Goal: Information Seeking & Learning: Learn about a topic

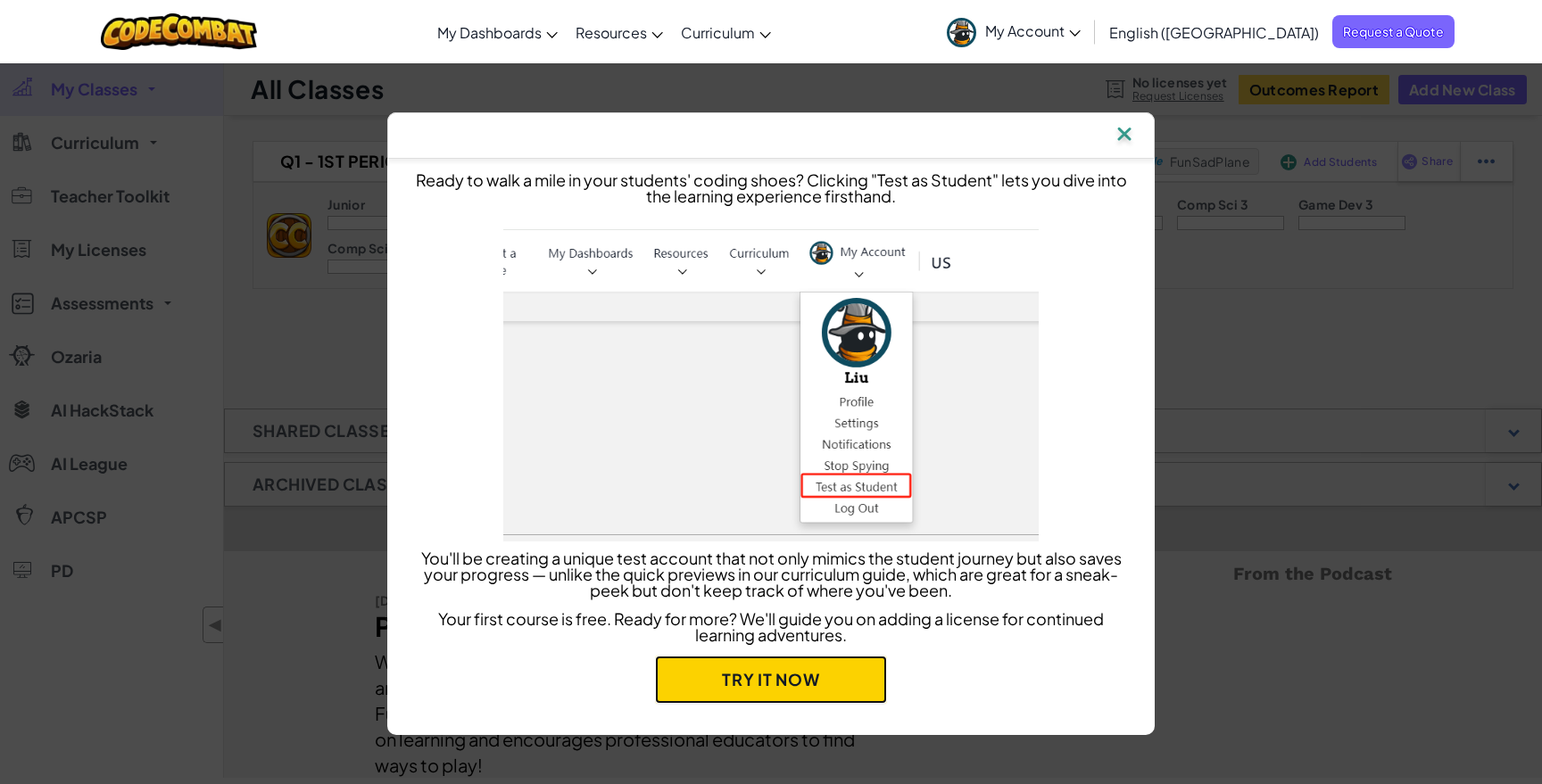
click at [817, 675] on link "Try it now" at bounding box center [771, 679] width 232 height 48
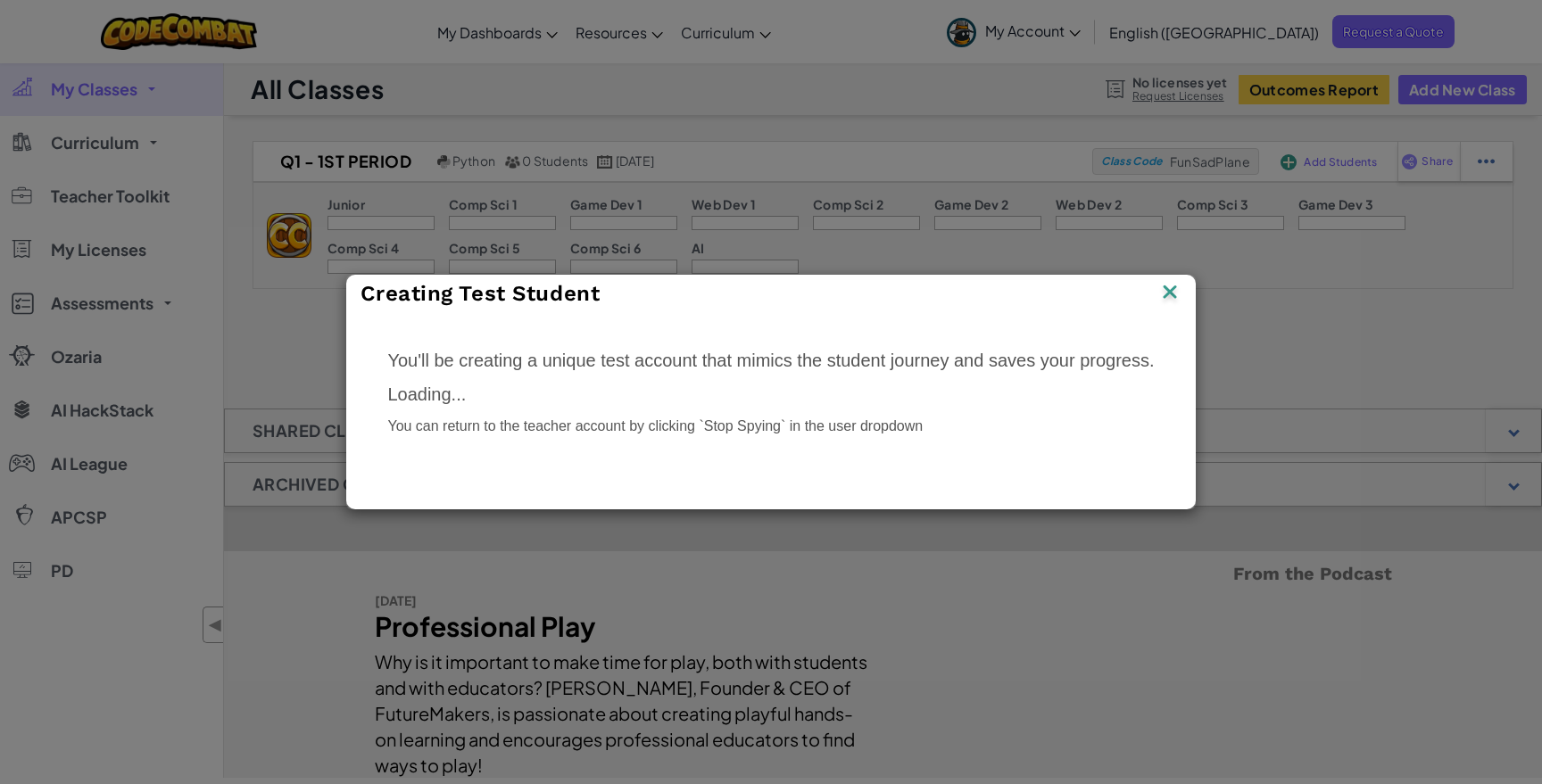
click at [1194, 276] on div "Creating Test Student" at bounding box center [770, 294] width 846 height 37
click at [1180, 296] on img at bounding box center [1170, 293] width 23 height 26
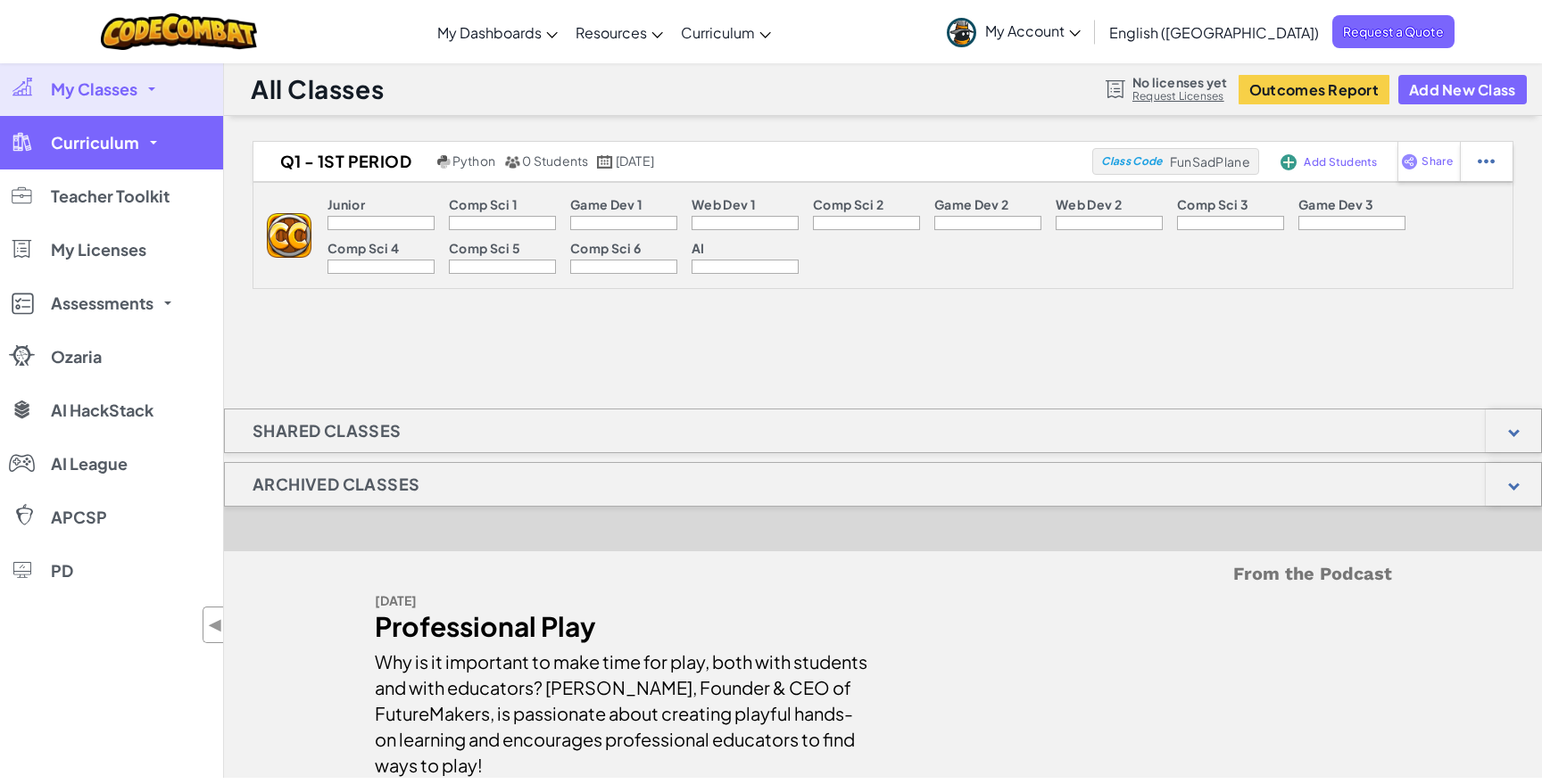
click at [148, 151] on link "Curriculum" at bounding box center [111, 142] width 223 height 54
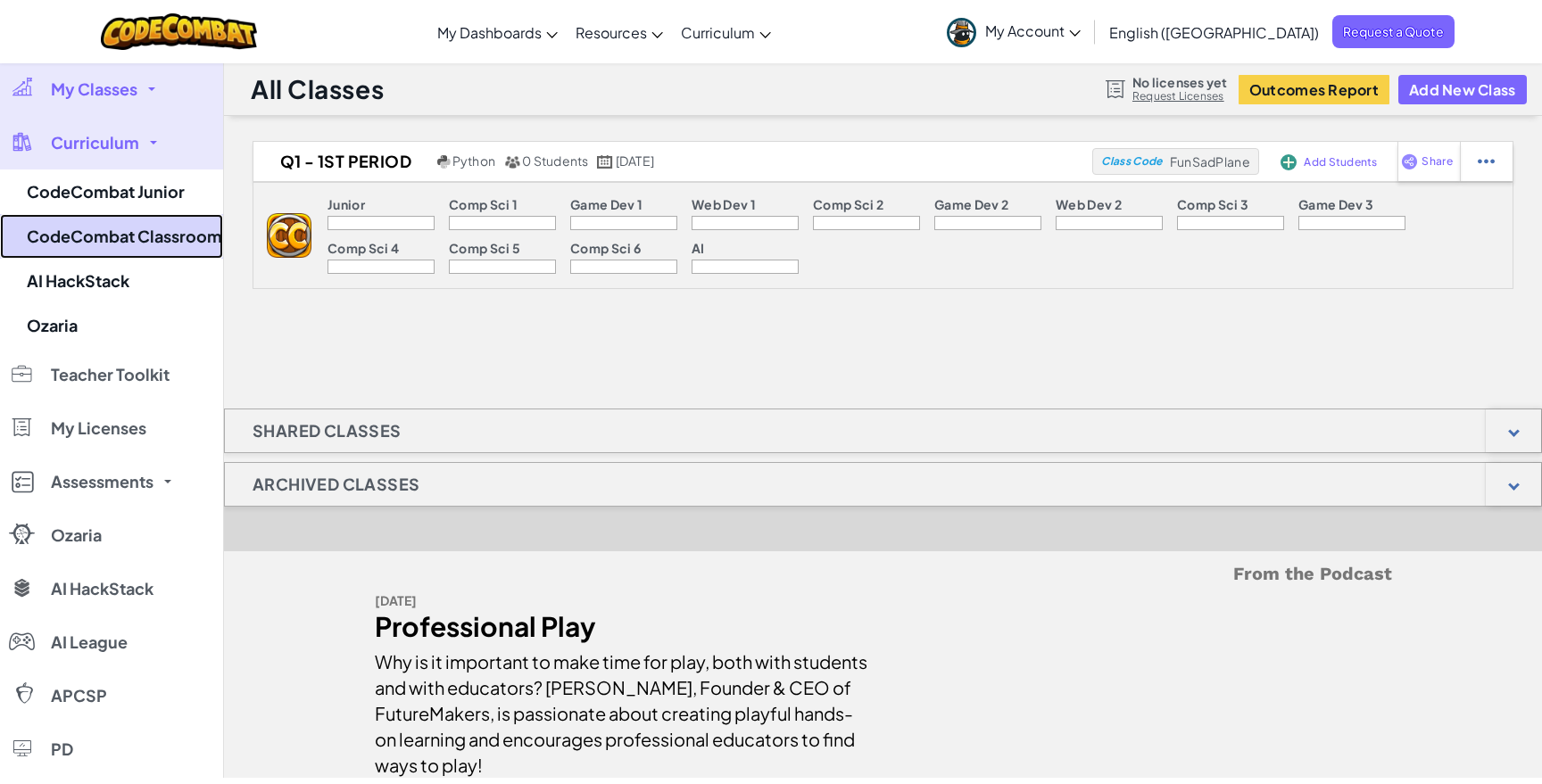
click at [173, 230] on link "CodeCombat Classroom" at bounding box center [111, 237] width 223 height 45
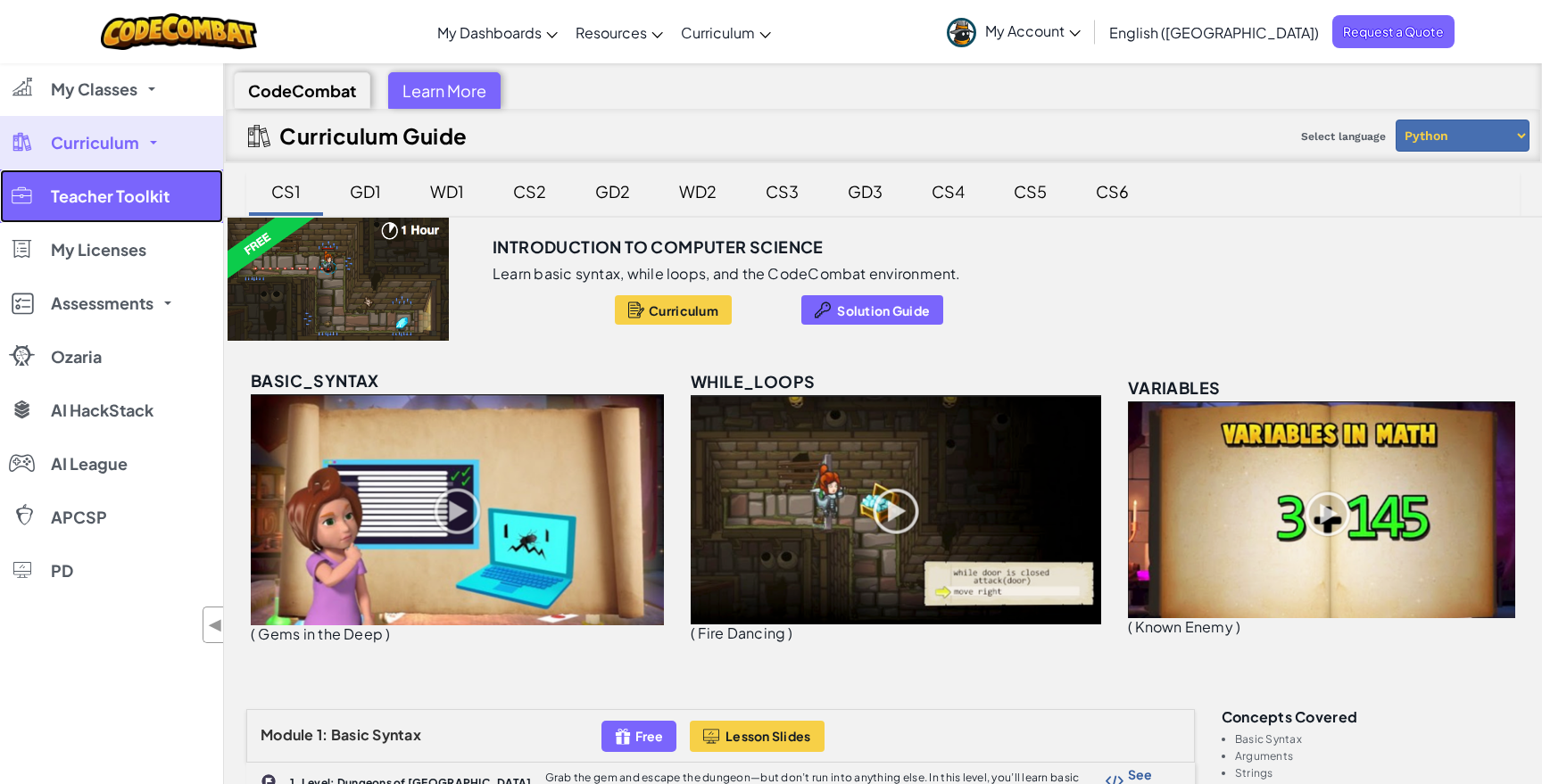
click at [111, 217] on link "Teacher Toolkit" at bounding box center [111, 196] width 223 height 54
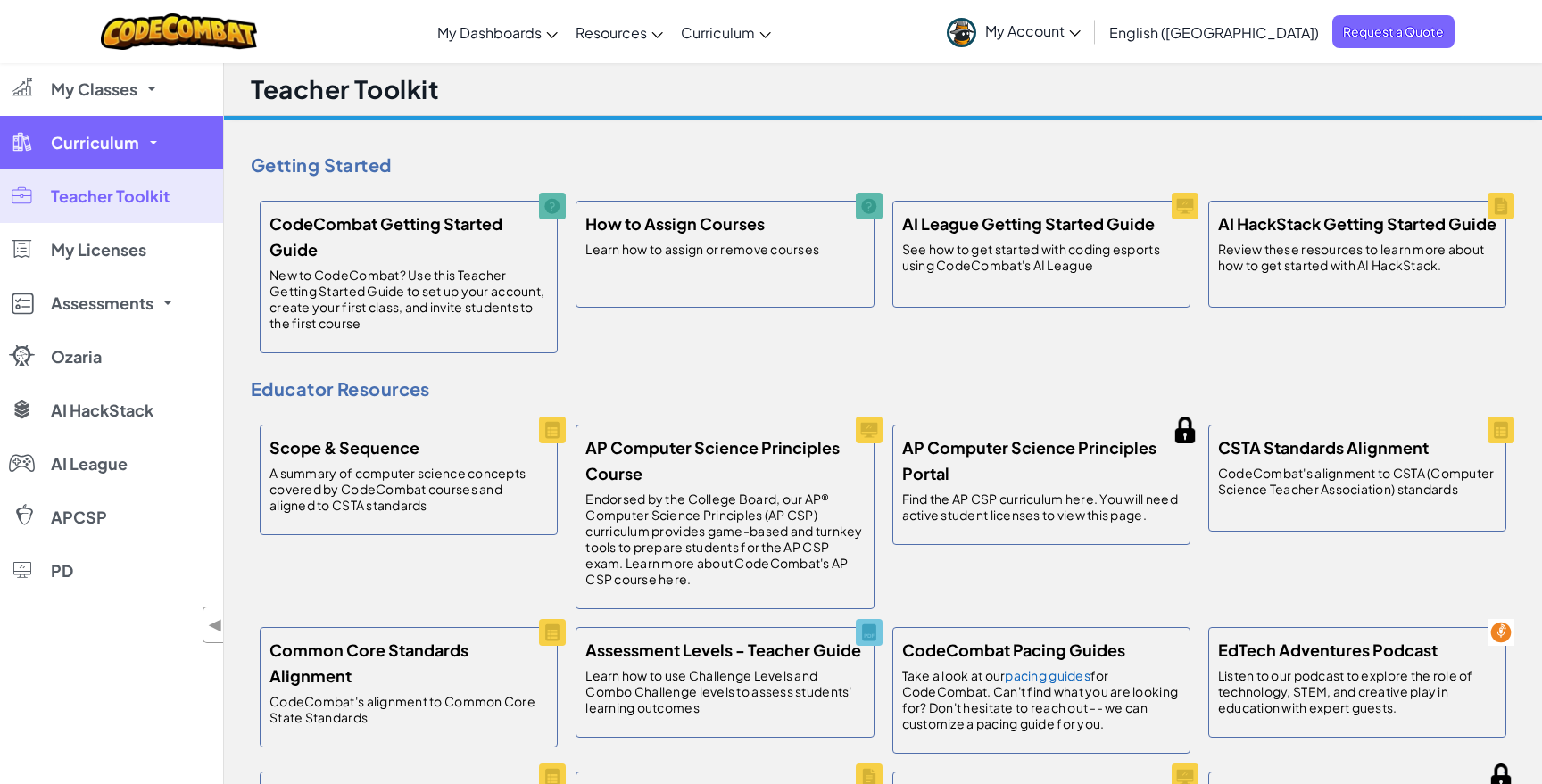
click at [112, 140] on span "Curriculum" at bounding box center [94, 142] width 89 height 16
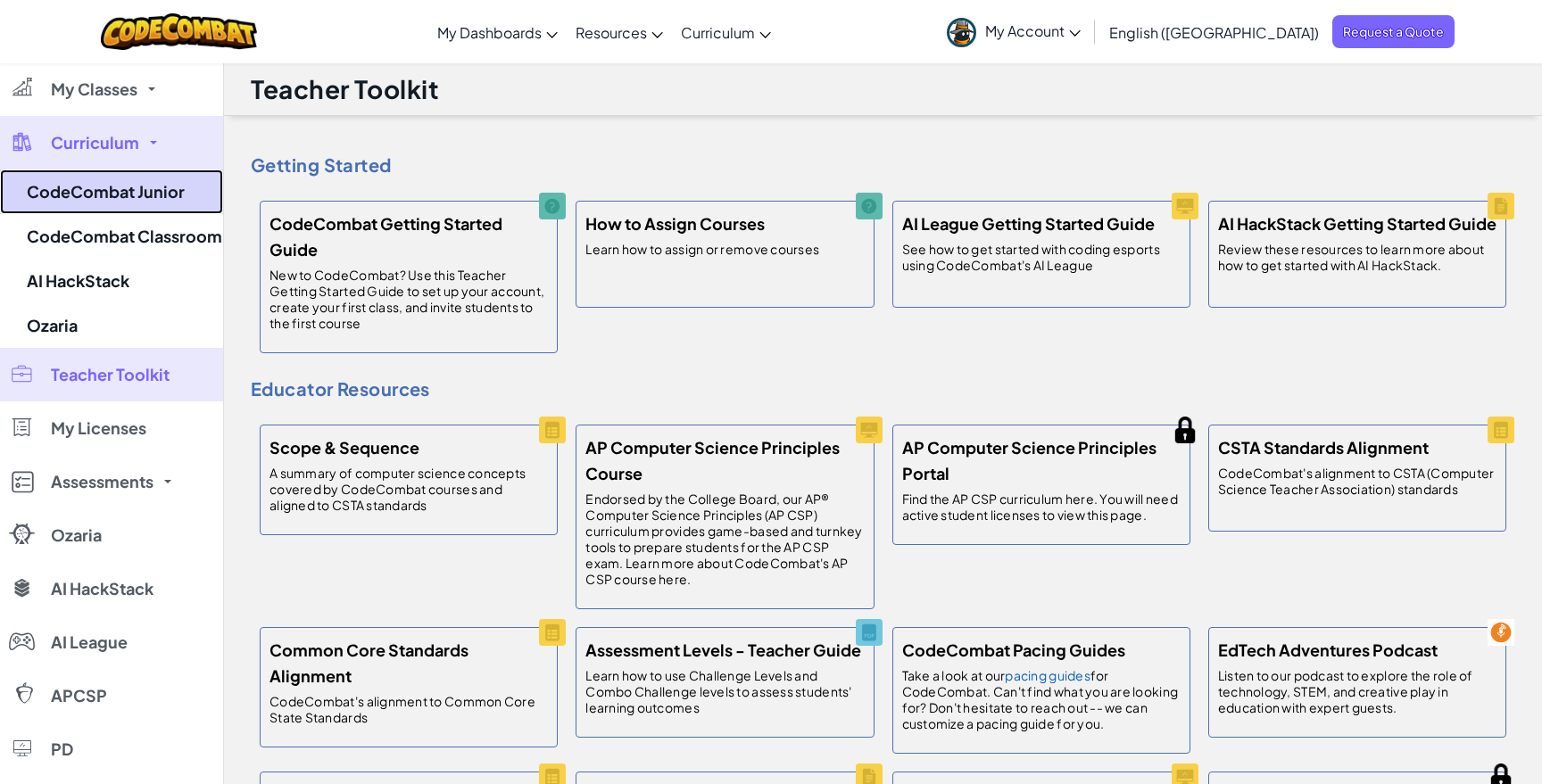
click at [111, 205] on link "CodeCombat Junior" at bounding box center [111, 192] width 223 height 45
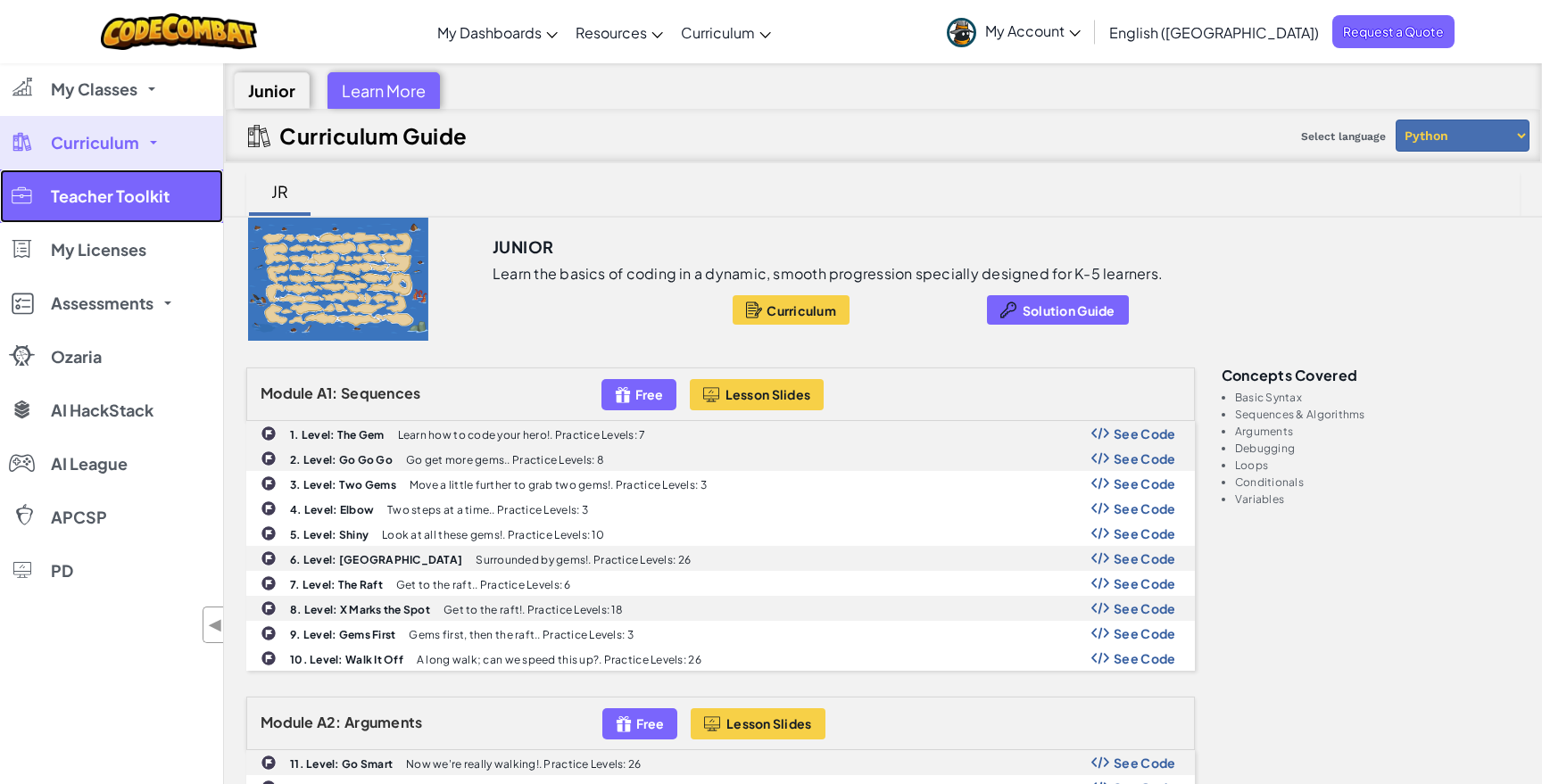
click at [62, 171] on link "Teacher Toolkit" at bounding box center [111, 196] width 223 height 54
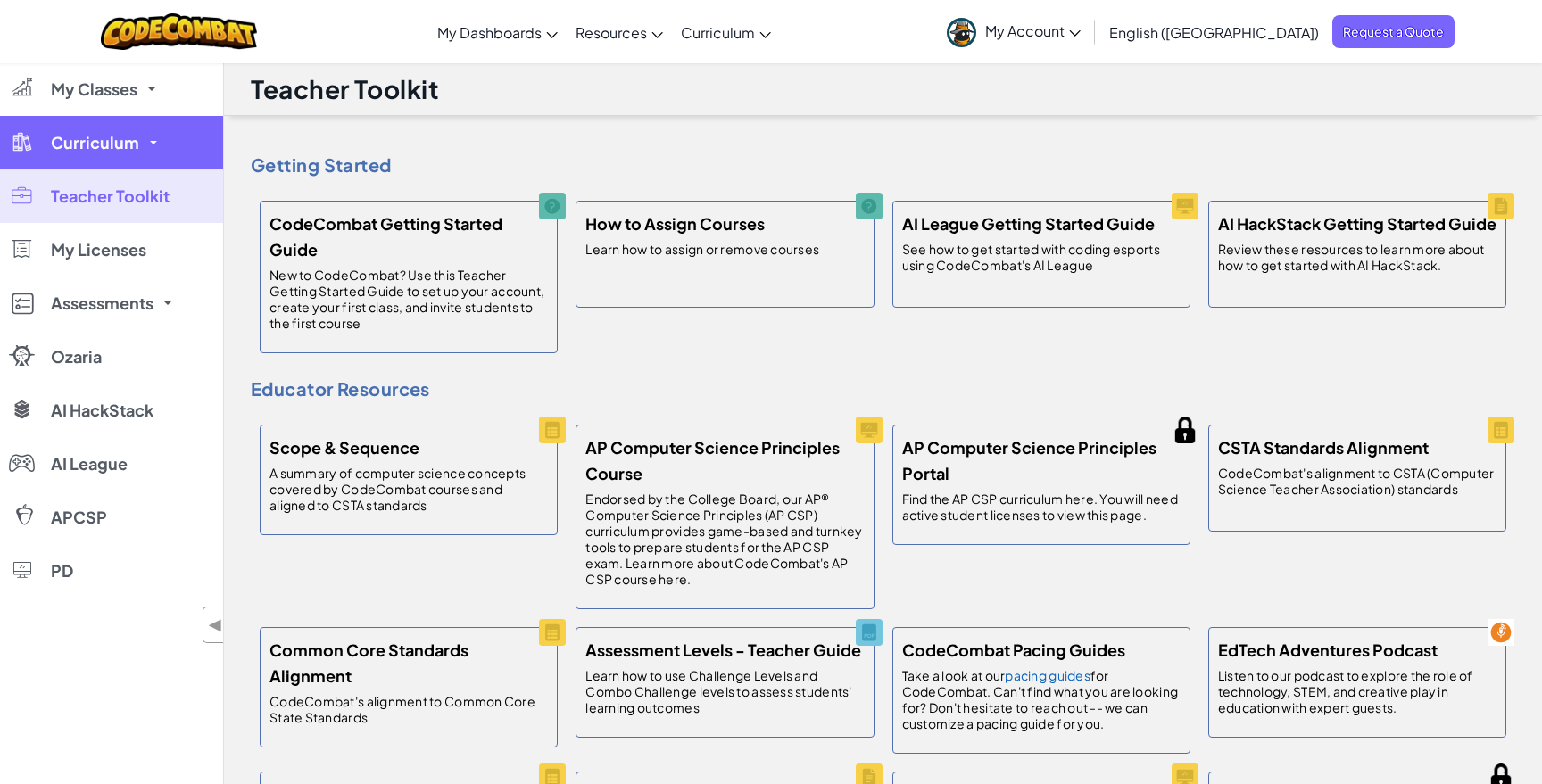
click at [97, 161] on link "Curriculum" at bounding box center [111, 142] width 223 height 54
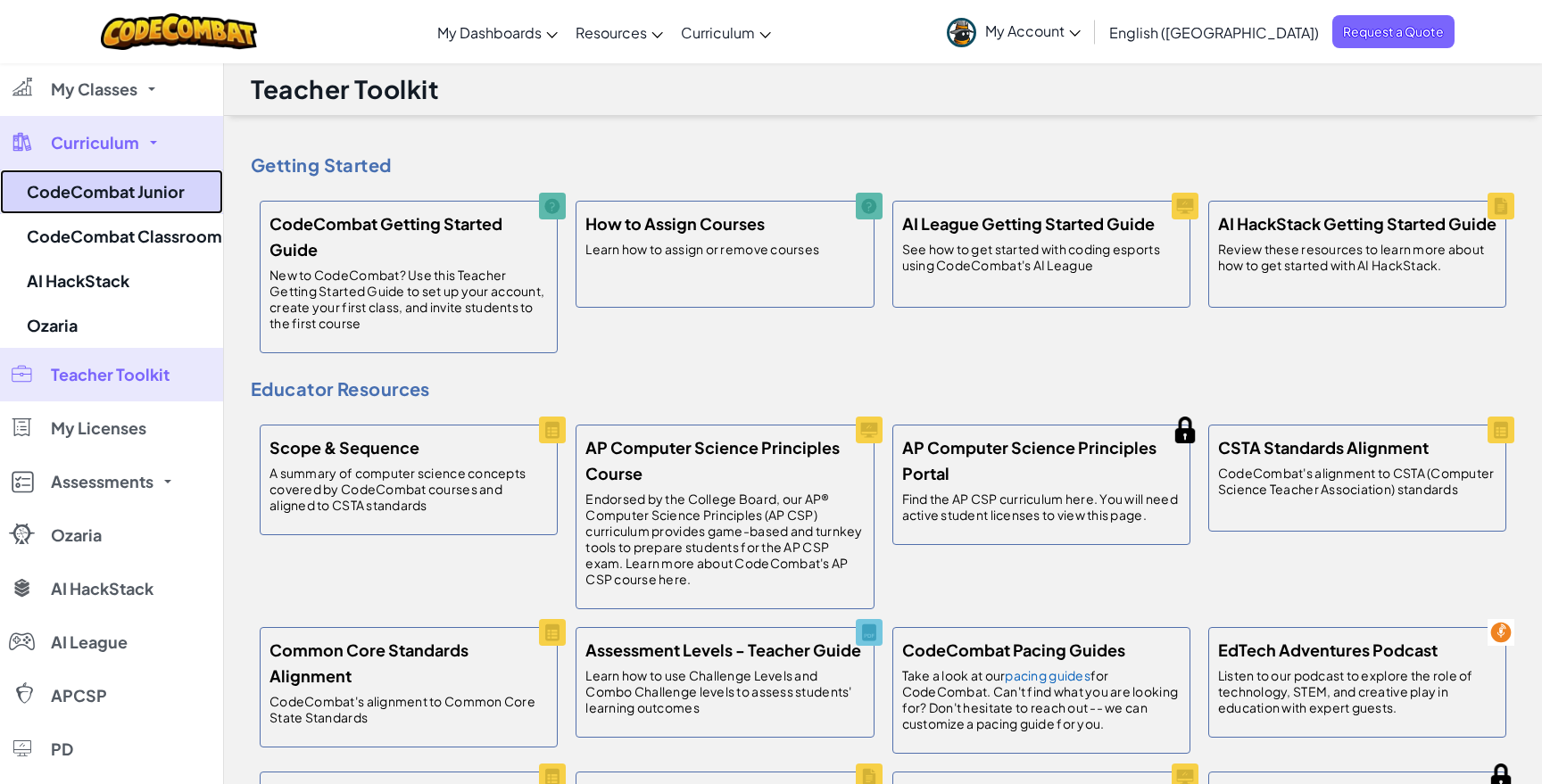
click at [110, 204] on link "CodeCombat Junior" at bounding box center [111, 192] width 223 height 45
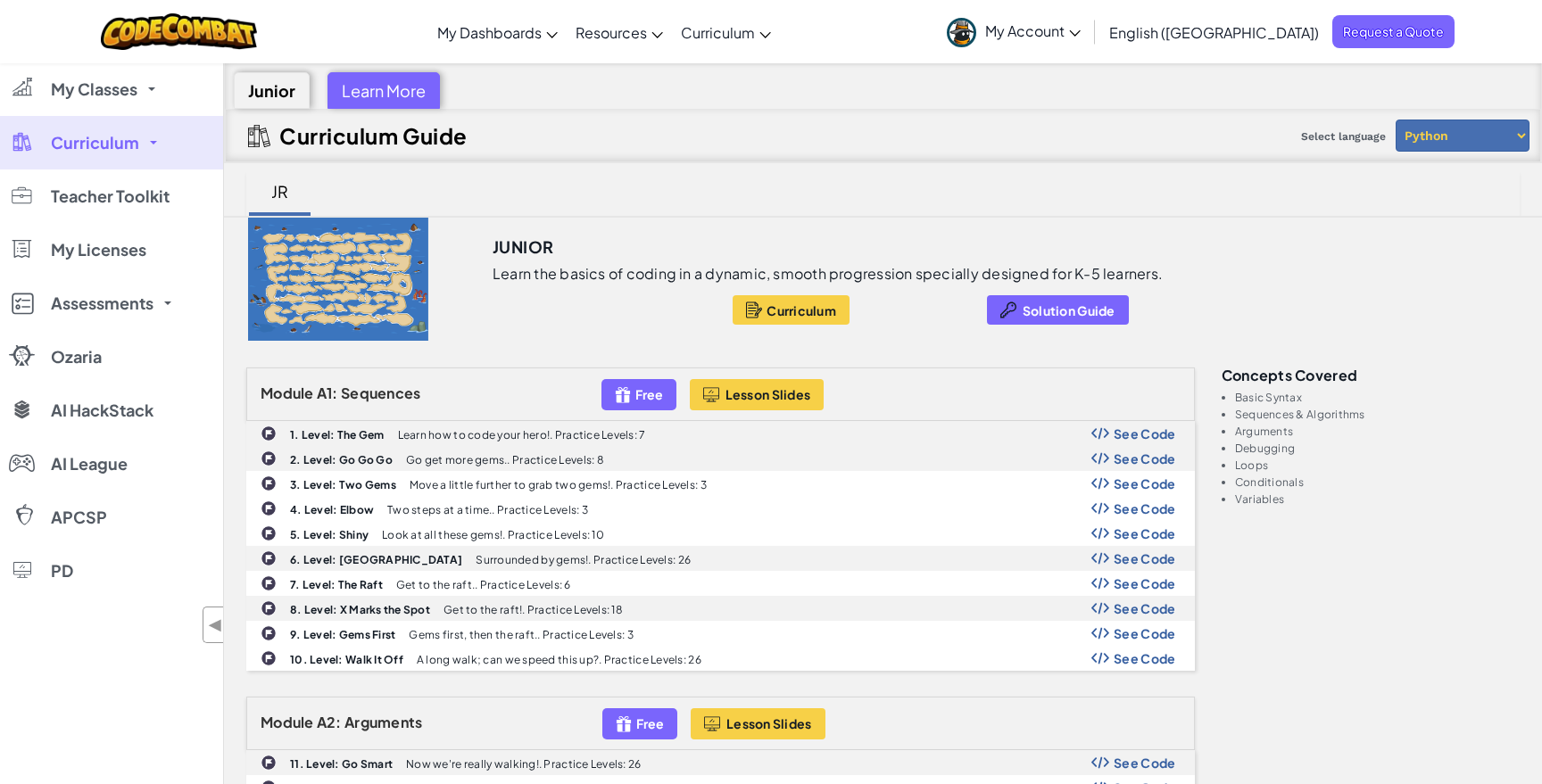
click at [145, 162] on link "Curriculum" at bounding box center [111, 142] width 223 height 54
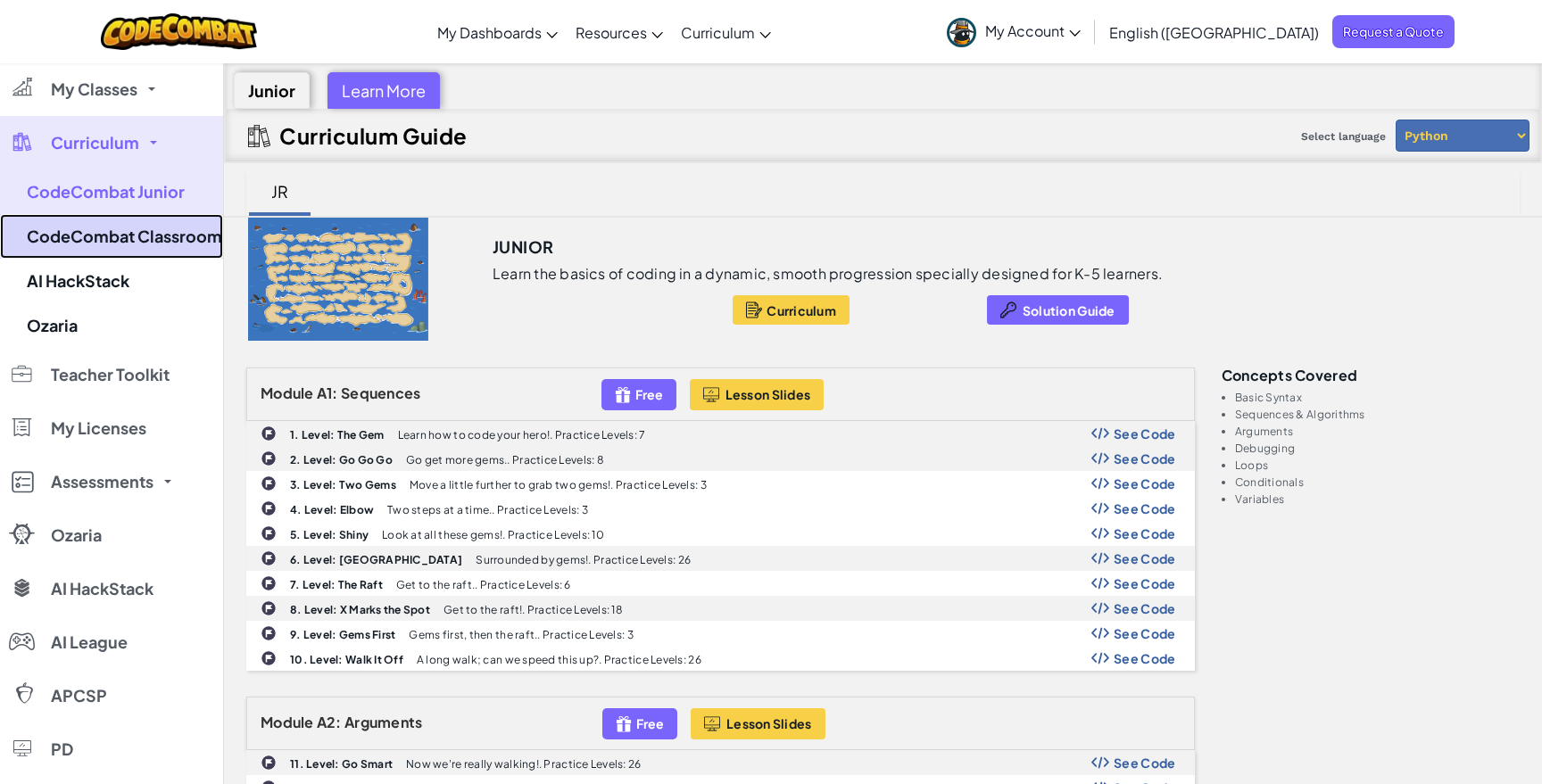
click at [159, 229] on link "CodeCombat Classroom" at bounding box center [111, 237] width 223 height 45
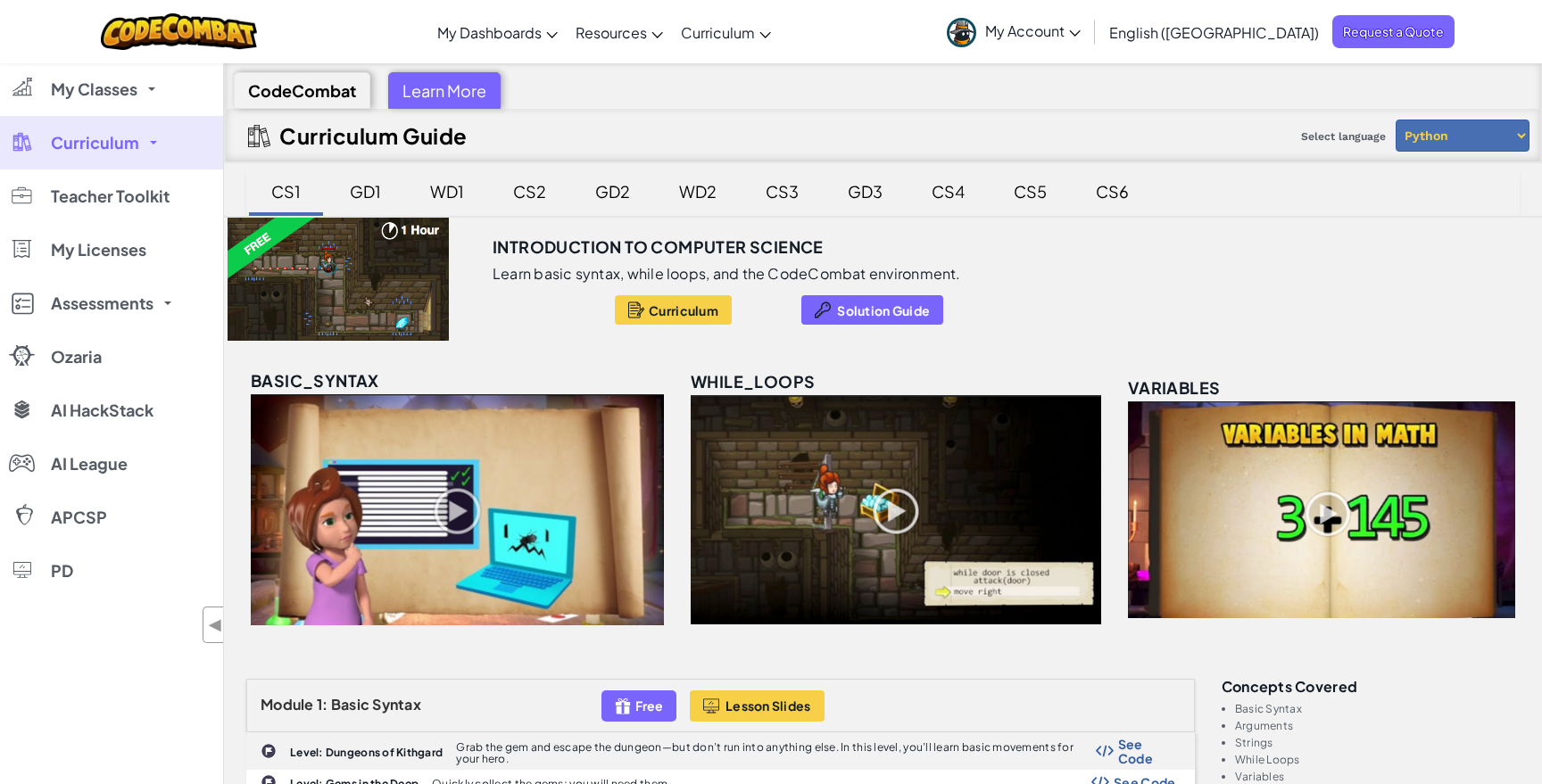
click at [1454, 100] on div "CodeCombat Learn More" at bounding box center [883, 86] width 1316 height 46
click at [1468, 150] on select "Python JavaScript" at bounding box center [1462, 135] width 133 height 32
click at [154, 159] on link "Curriculum" at bounding box center [111, 142] width 223 height 54
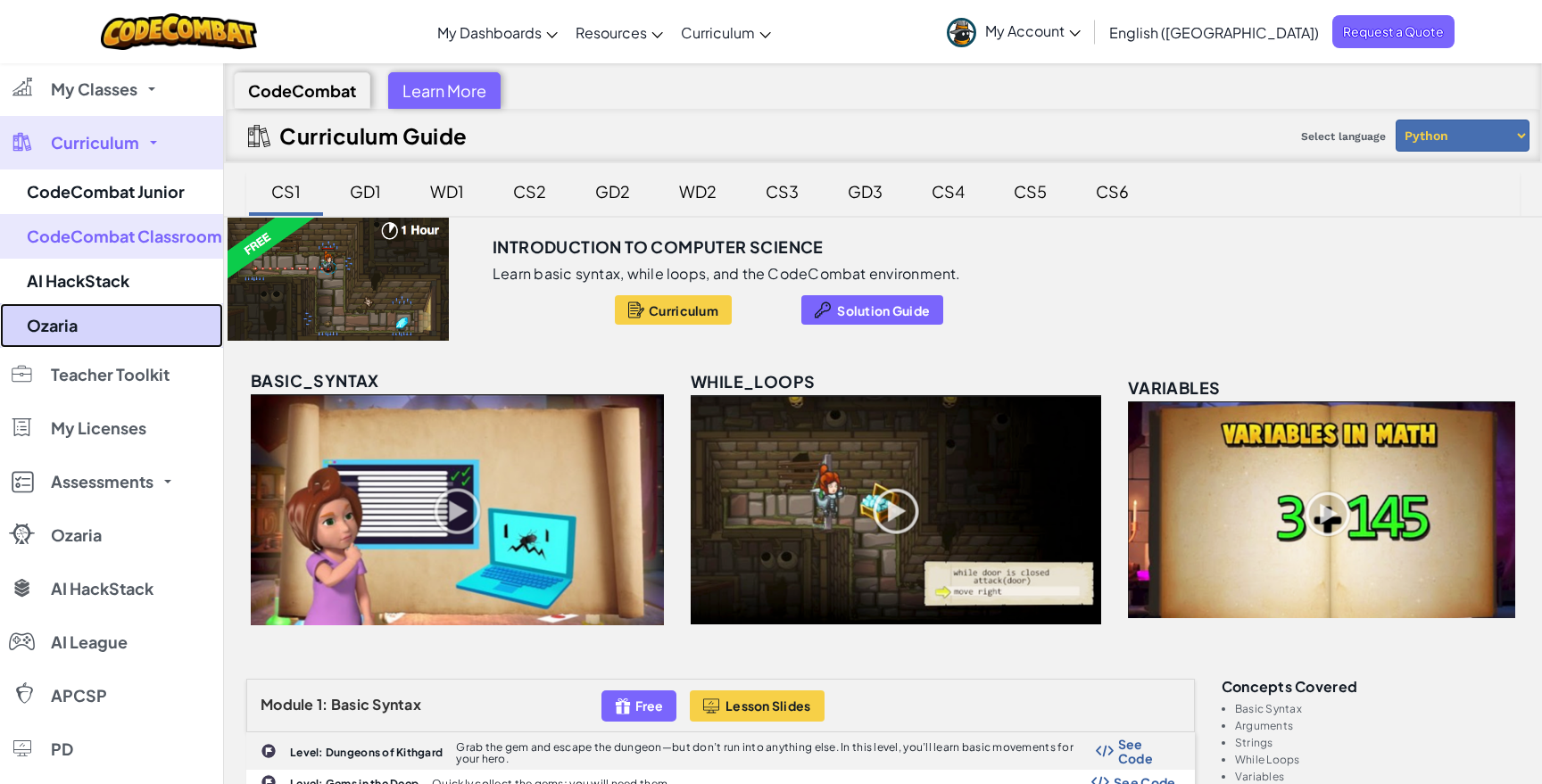
click at [162, 328] on link "Ozaria" at bounding box center [111, 325] width 223 height 45
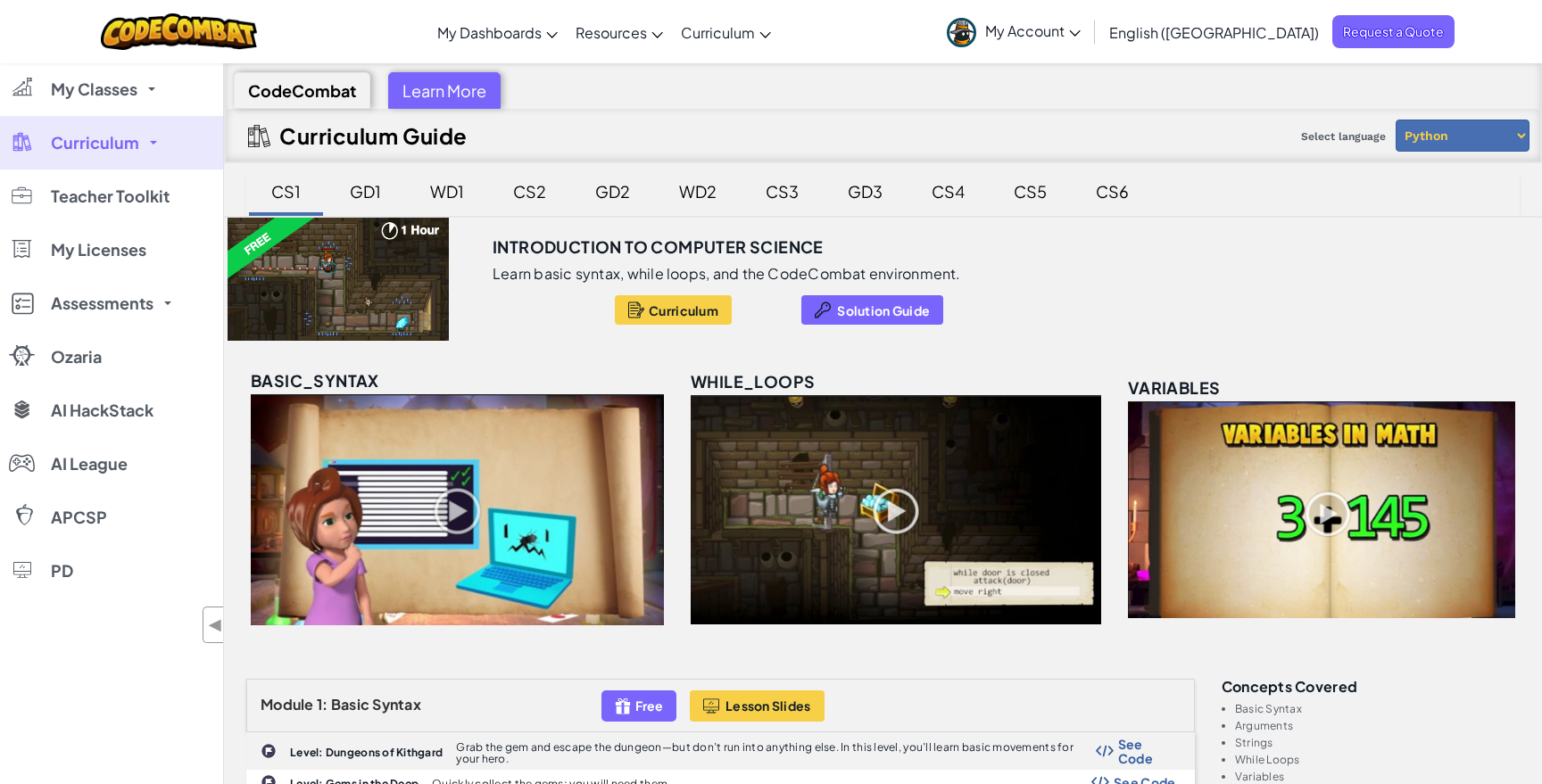
click at [169, 155] on link "Curriculum" at bounding box center [111, 142] width 223 height 54
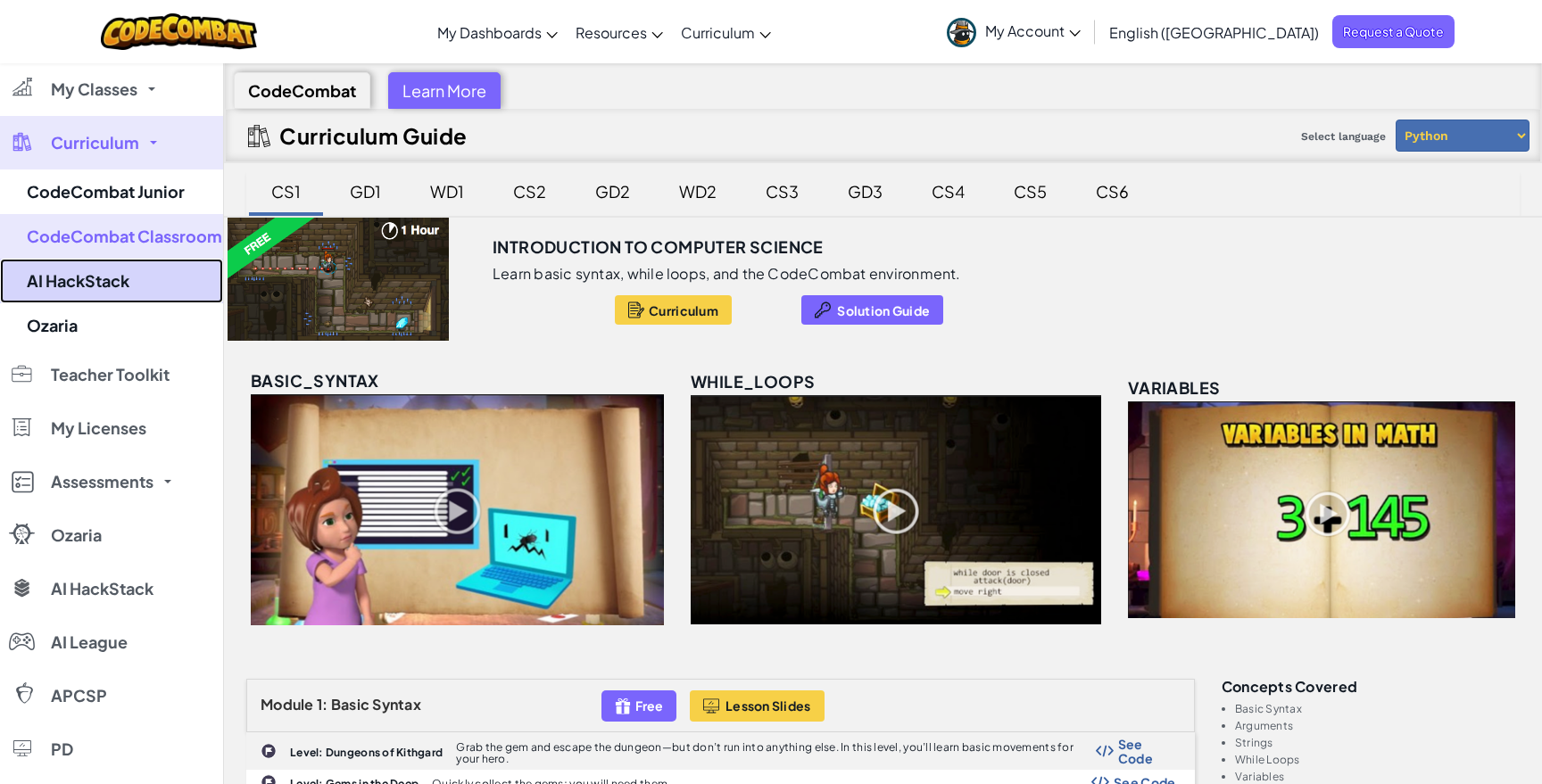
click at [146, 264] on link "AI HackStack" at bounding box center [111, 281] width 223 height 45
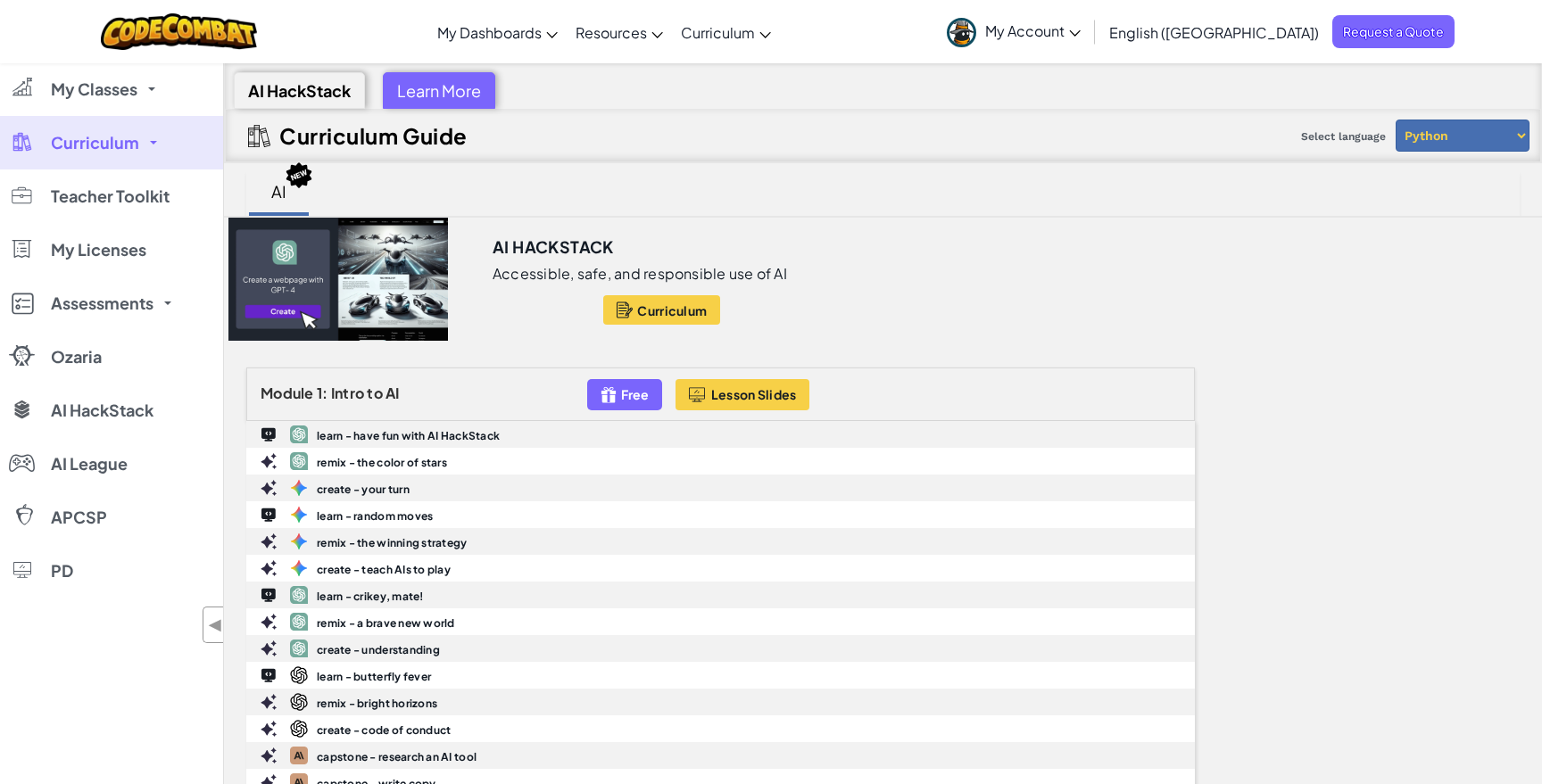
click at [1080, 32] on span "My Account" at bounding box center [1033, 30] width 95 height 19
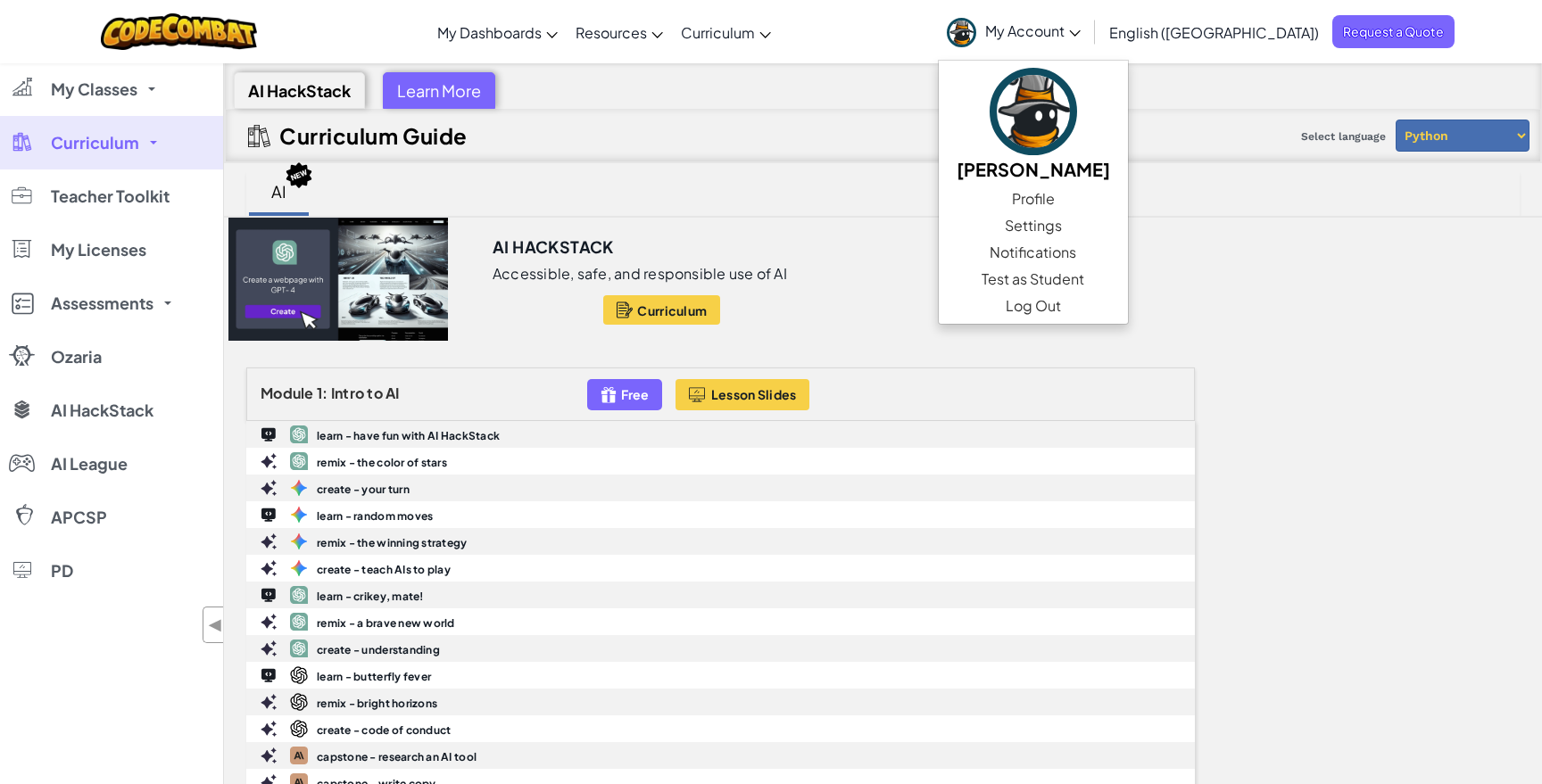
click at [881, 86] on div "AI HackStack Learn More" at bounding box center [883, 86] width 1316 height 46
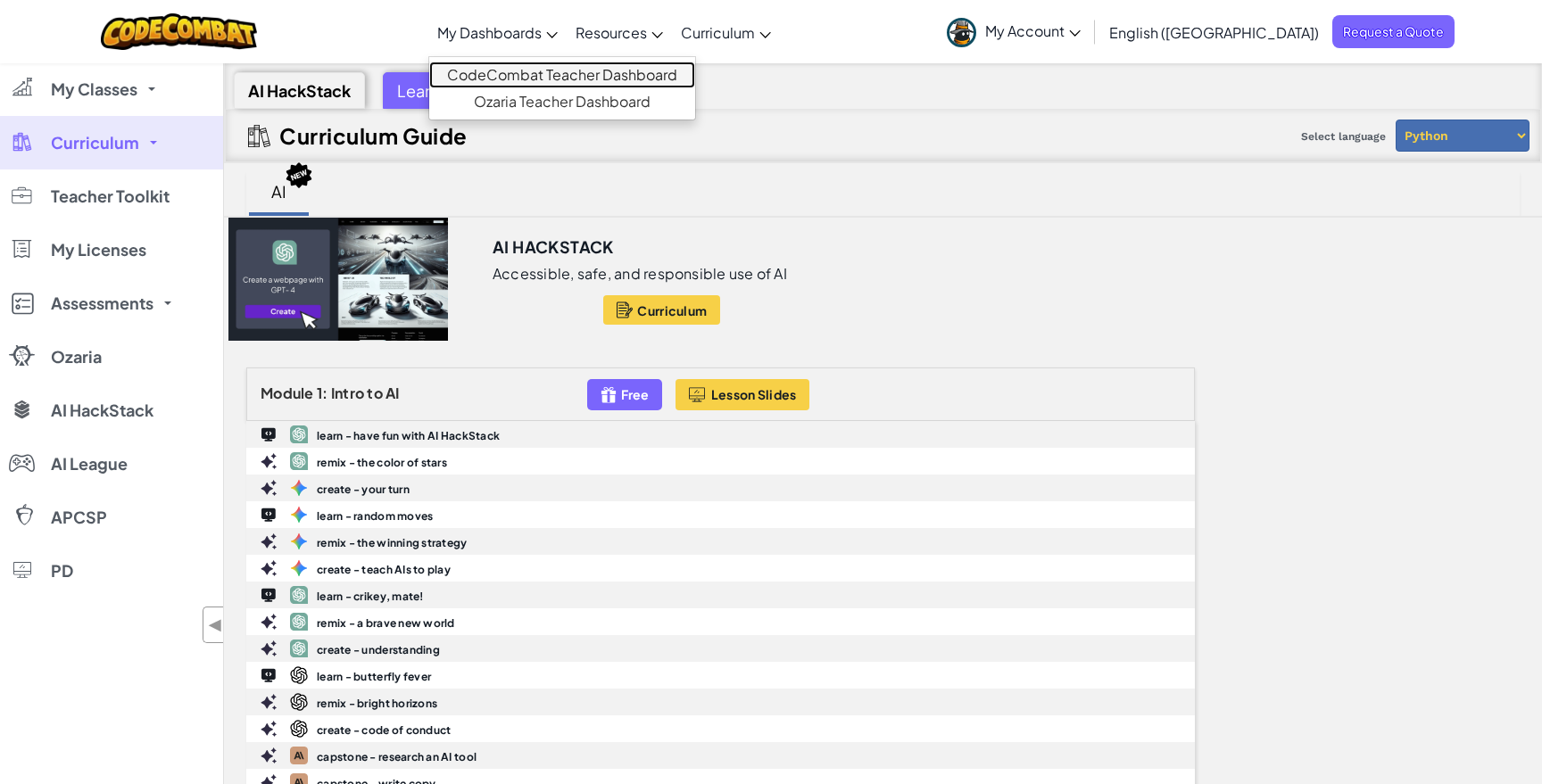
click at [626, 77] on link "CodeCombat Teacher Dashboard" at bounding box center [562, 74] width 266 height 26
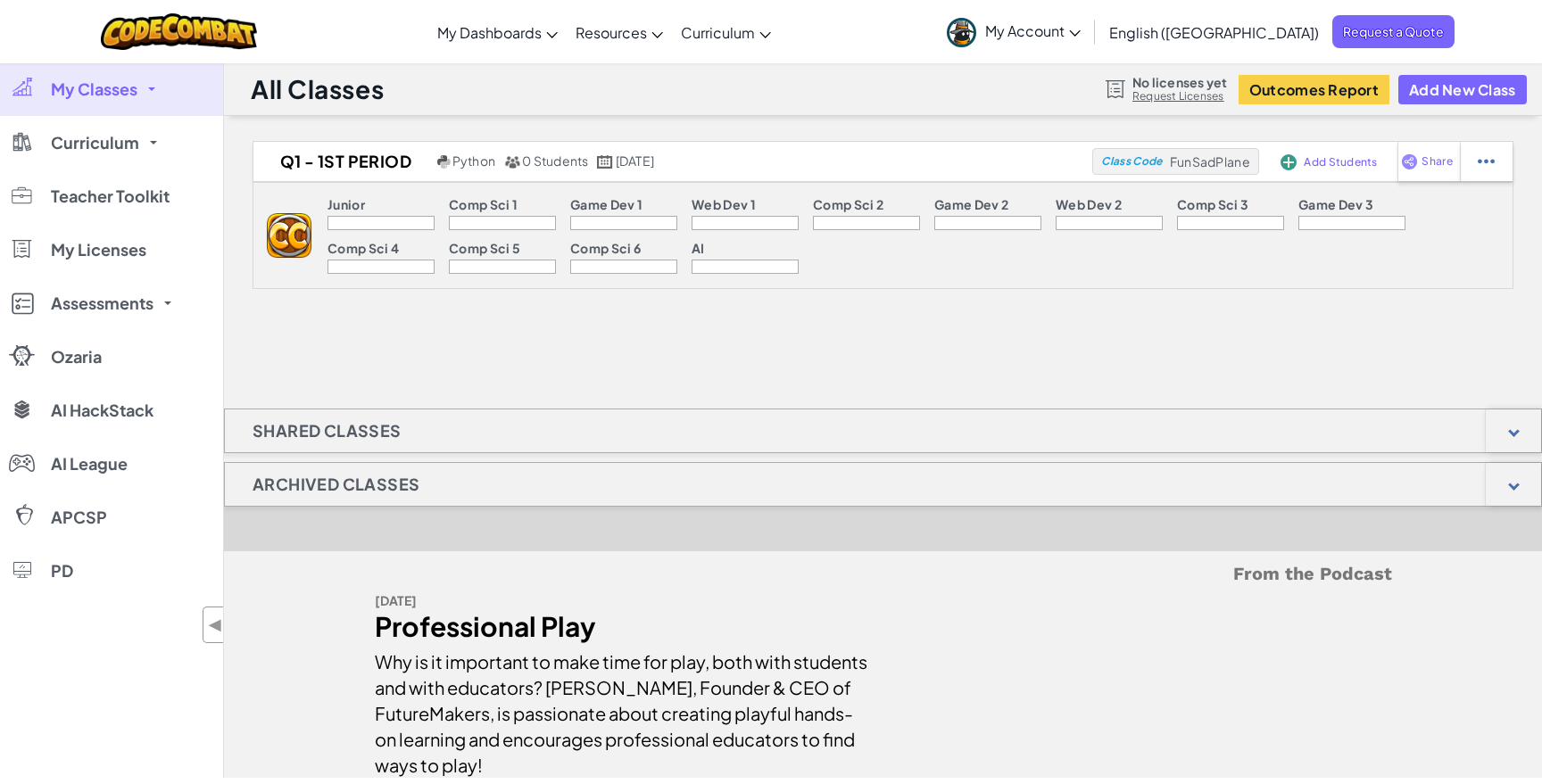
click at [102, 100] on link "My Classes" at bounding box center [111, 89] width 223 height 54
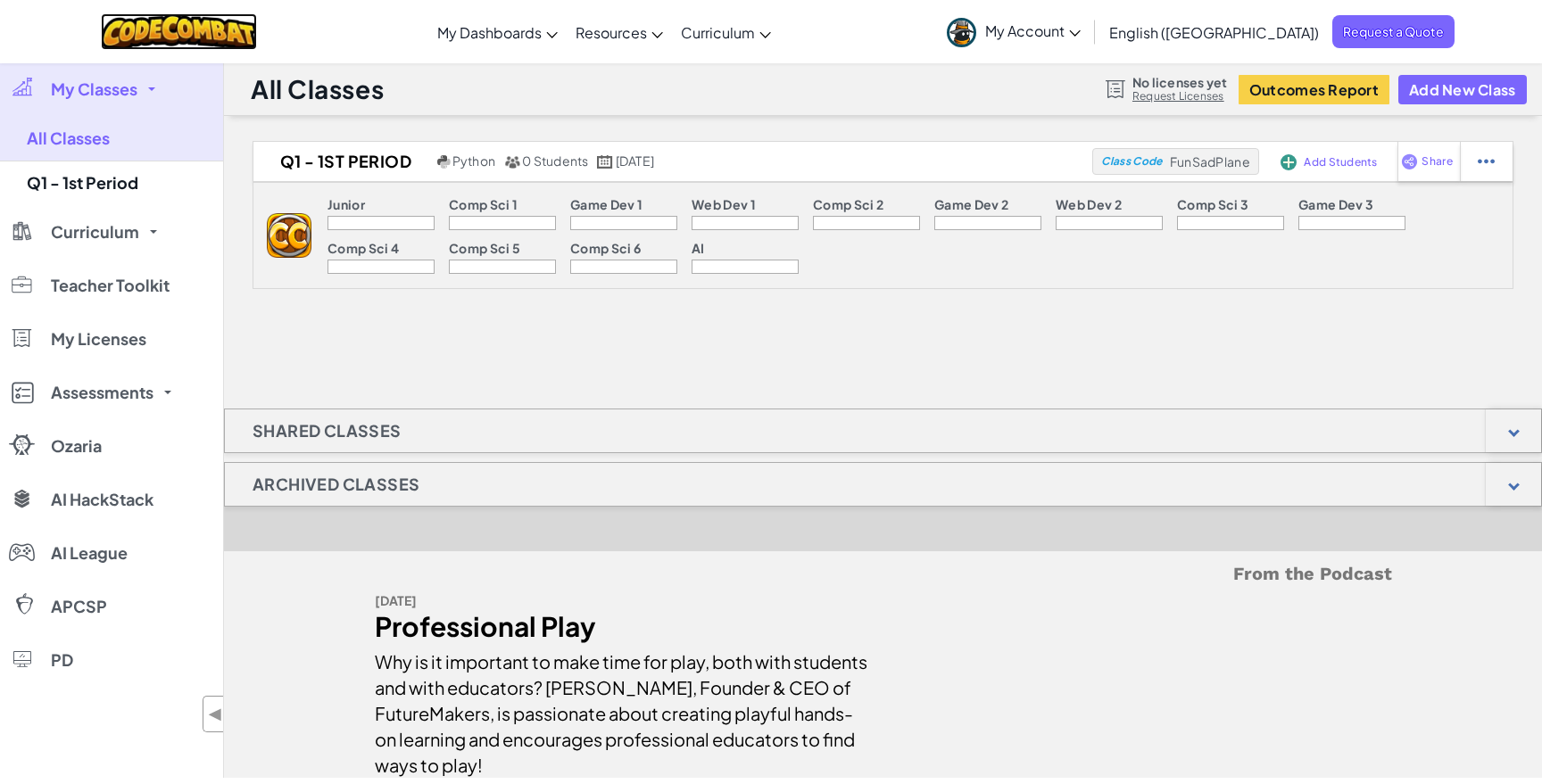
click at [217, 36] on img at bounding box center [179, 32] width 156 height 37
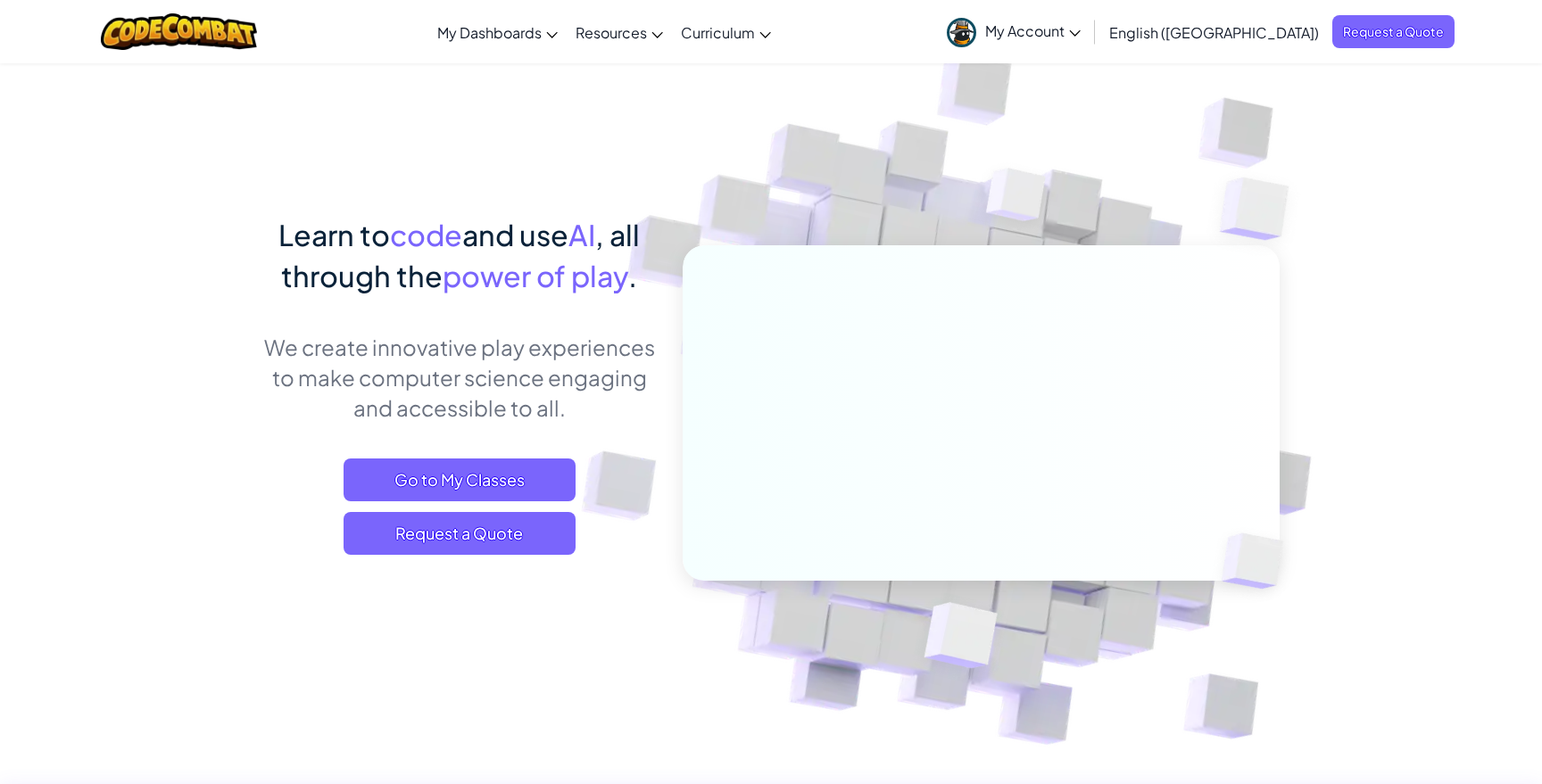
click at [1080, 24] on span "My Account" at bounding box center [1033, 30] width 95 height 19
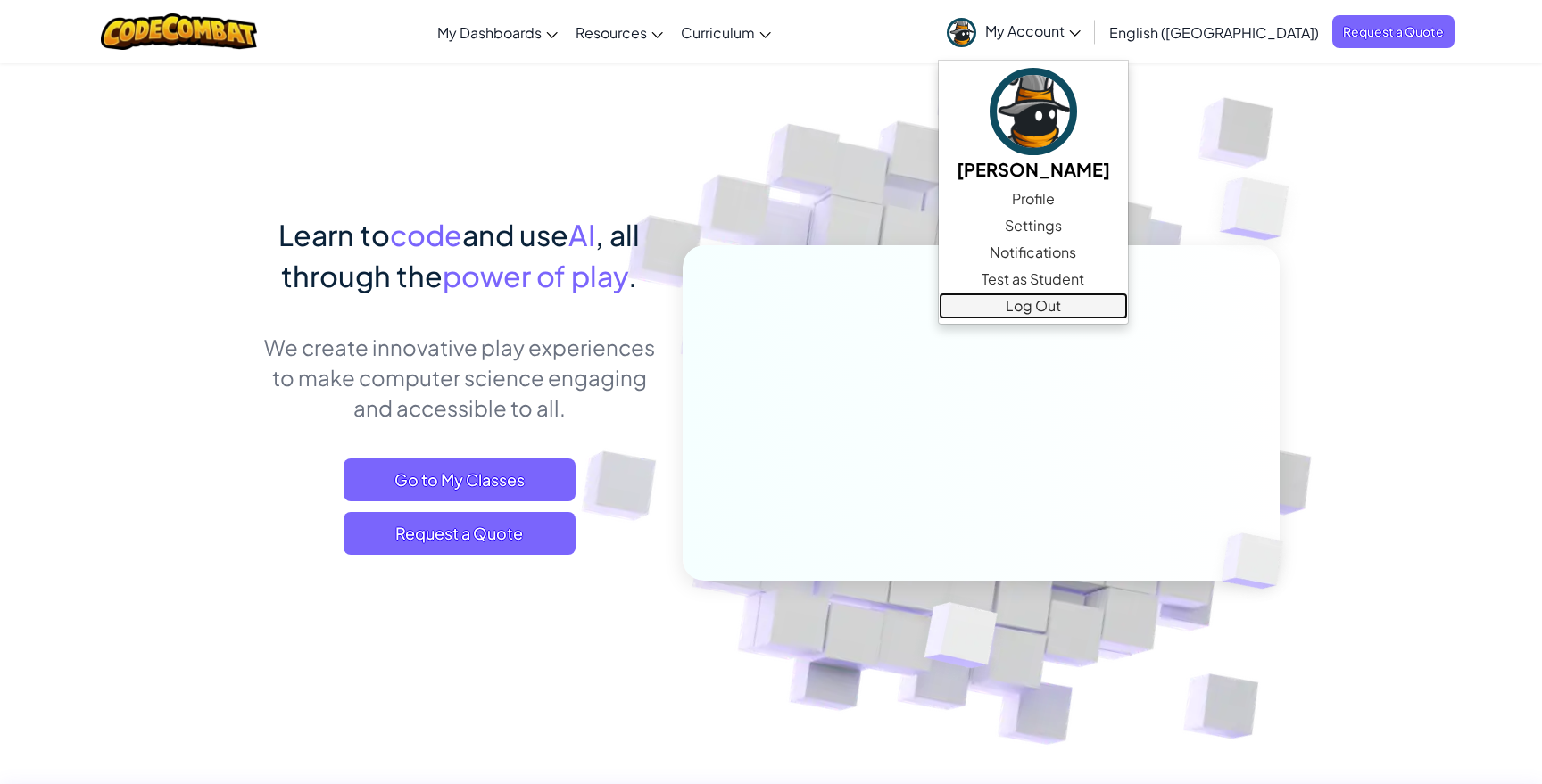
click at [1128, 299] on link "Log Out" at bounding box center [1034, 305] width 189 height 26
